Goal: Information Seeking & Learning: Learn about a topic

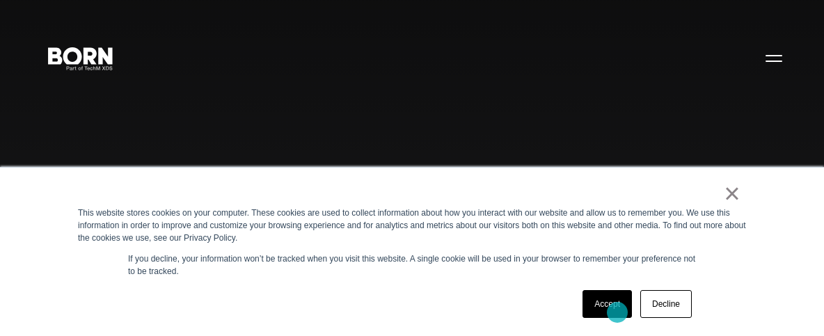
click at [617, 306] on link "Accept" at bounding box center [607, 304] width 49 height 28
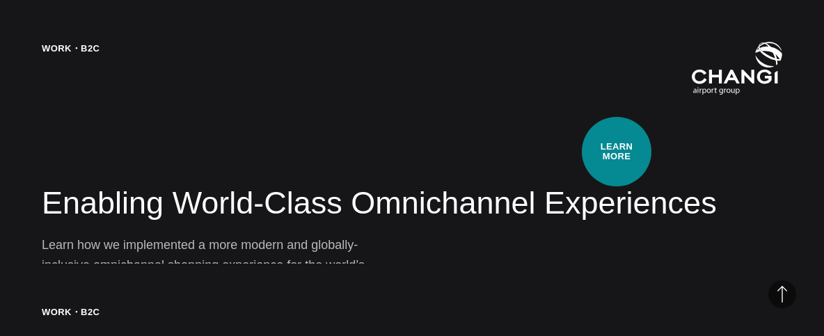
scroll to position [1419, 0]
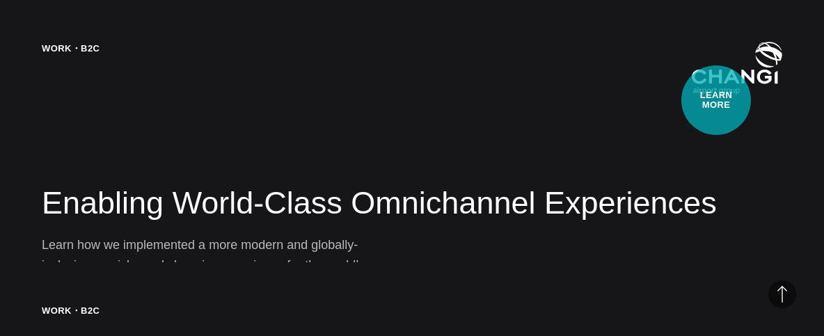
click at [732, 88] on img at bounding box center [737, 69] width 90 height 54
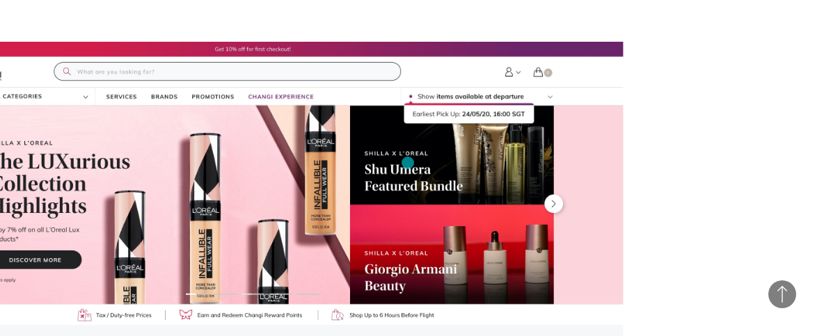
scroll to position [2450, 0]
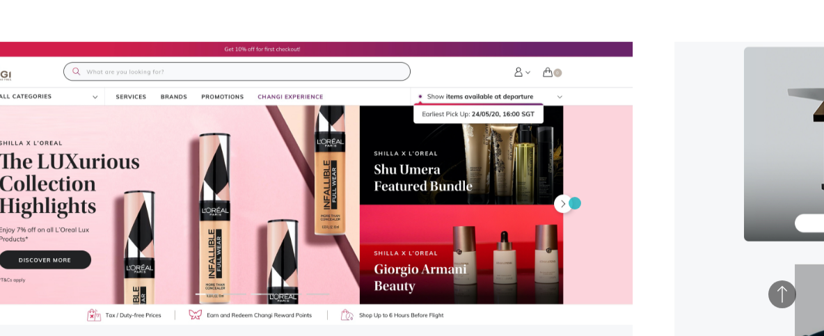
click at [575, 203] on img at bounding box center [262, 273] width 741 height 463
click at [575, 204] on img at bounding box center [262, 273] width 741 height 463
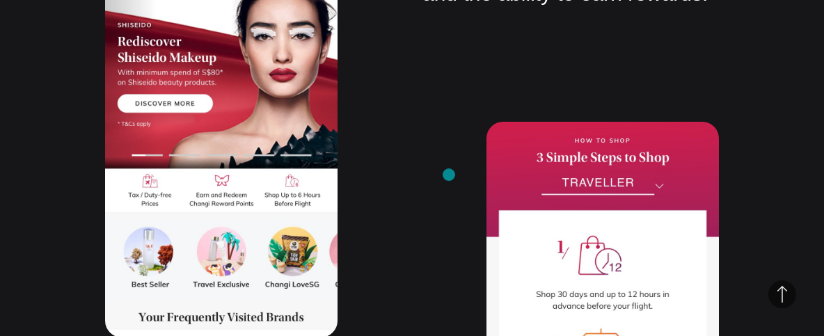
scroll to position [7111, 0]
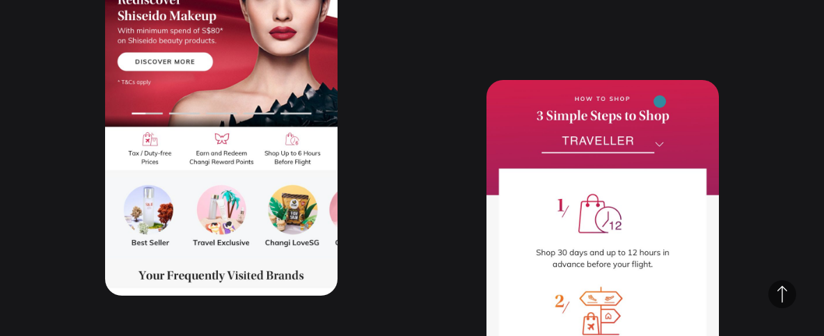
click at [660, 102] on img at bounding box center [603, 320] width 233 height 481
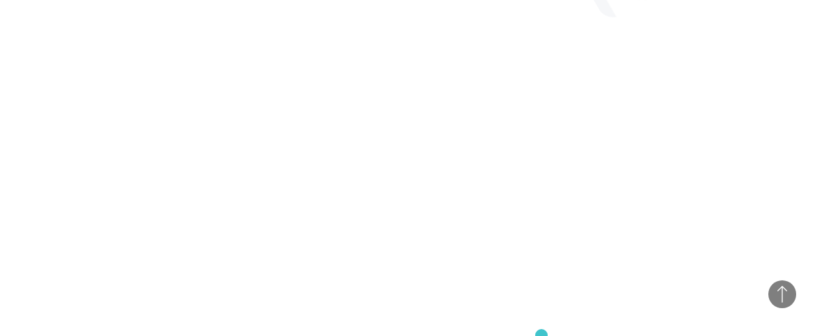
scroll to position [9847, 0]
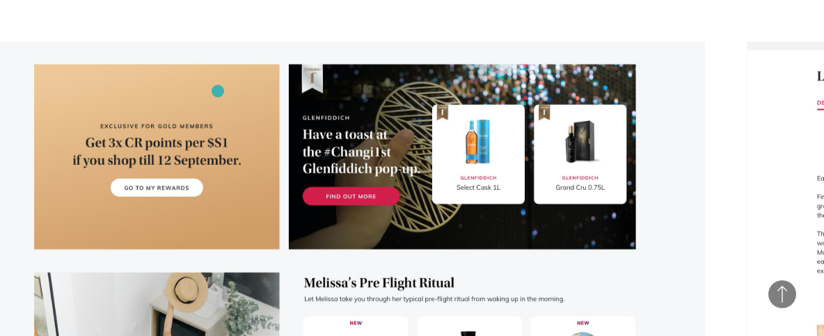
scroll to position [5077, 0]
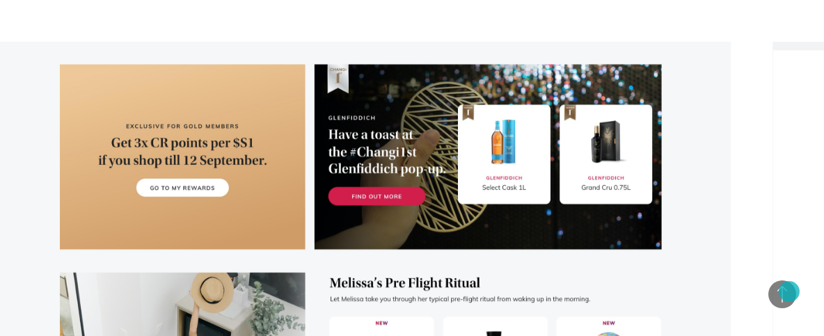
click at [788, 292] on span "Back to Top" at bounding box center [783, 295] width 28 height 28
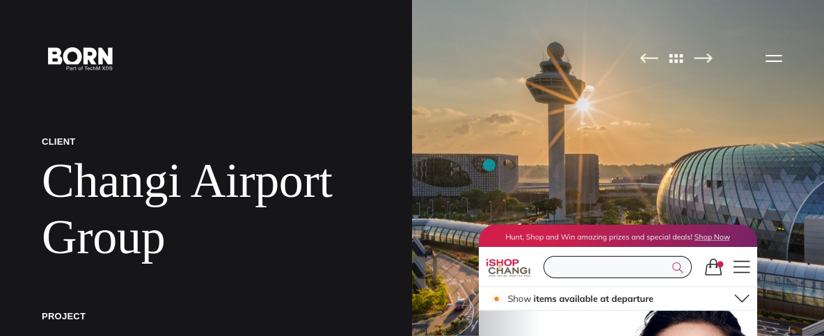
scroll to position [0, 0]
click at [68, 52] on icon ".st0{display:none;} .st1{display:inline;} .st2{font-family:'HelveticaNeue-Mediu…" at bounding box center [80, 58] width 89 height 36
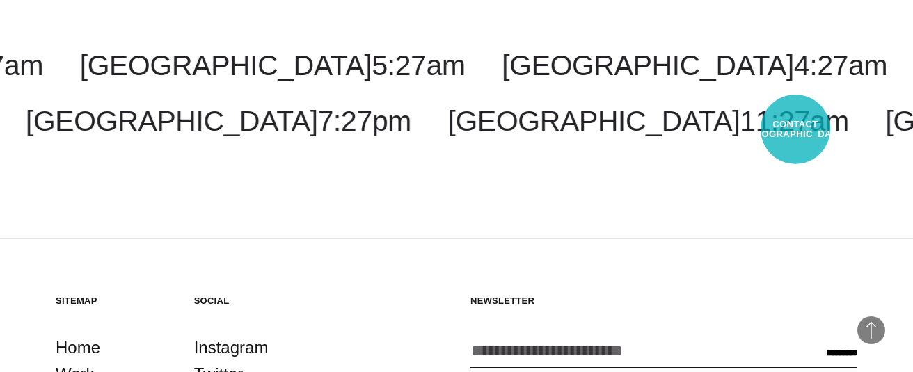
scroll to position [2737, 0]
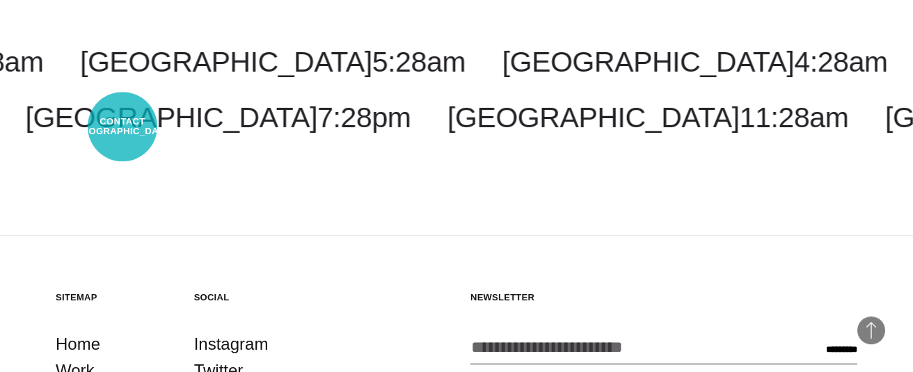
select select "*********"
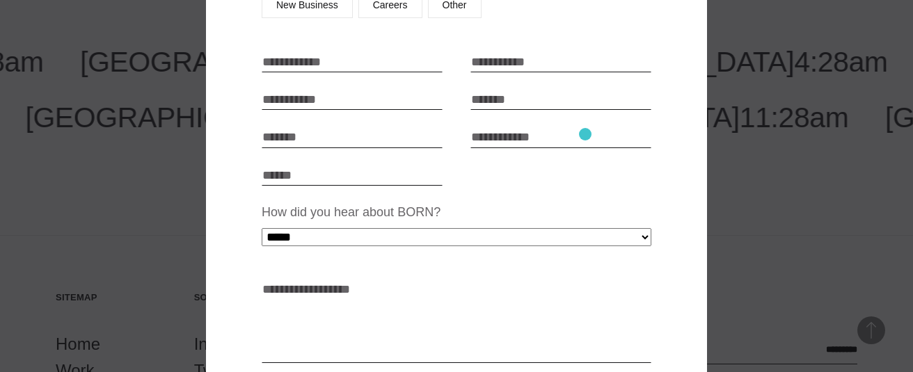
scroll to position [265, 0]
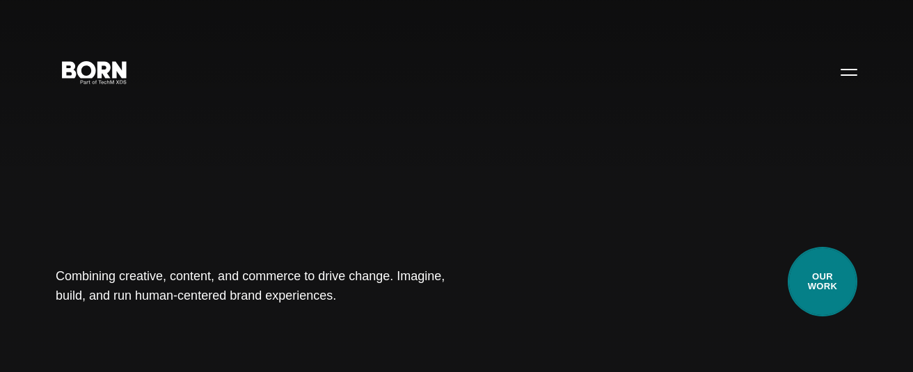
click at [817, 283] on link "Our Work" at bounding box center [823, 282] width 70 height 70
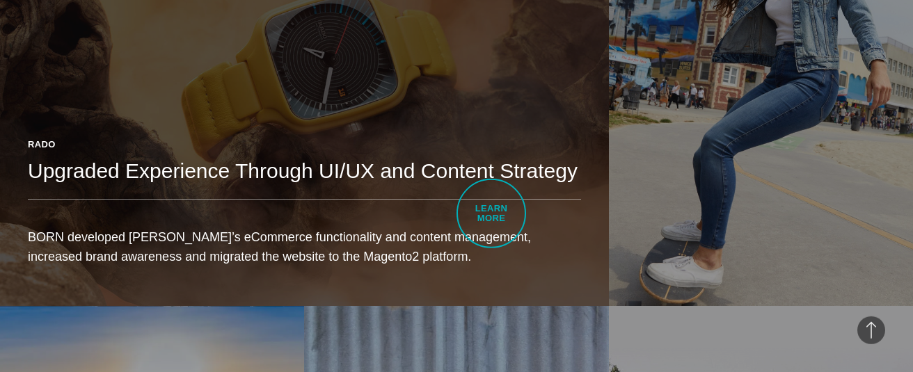
scroll to position [1096, 0]
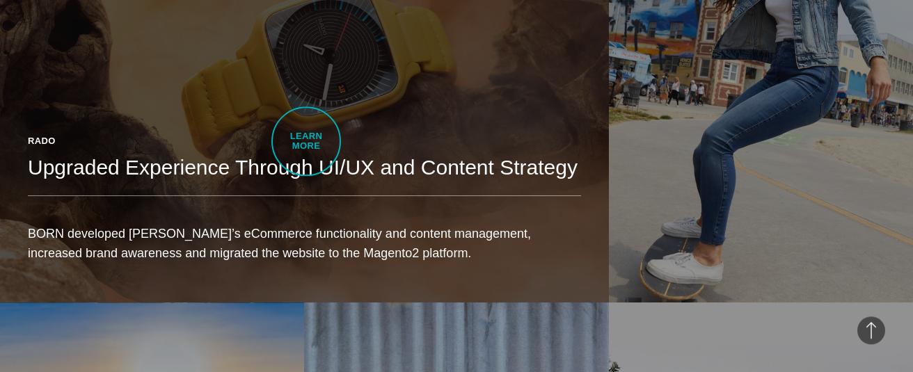
click at [298, 159] on h2 "Upgraded Experience Through UI/UX and Content Strategy" at bounding box center [304, 168] width 553 height 28
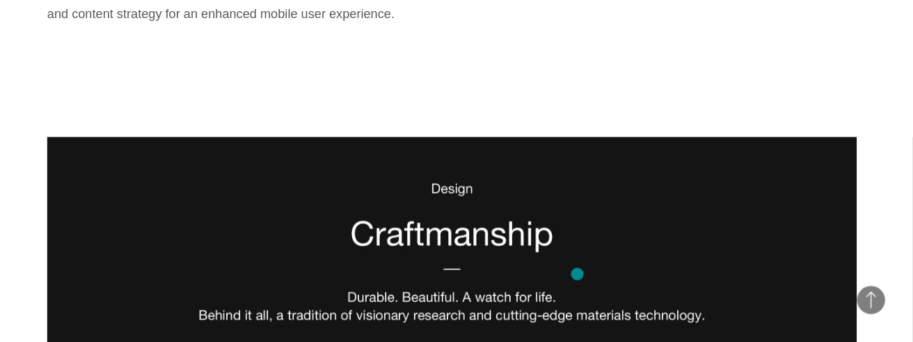
scroll to position [1996, 0]
